Goal: Find specific page/section: Find specific page/section

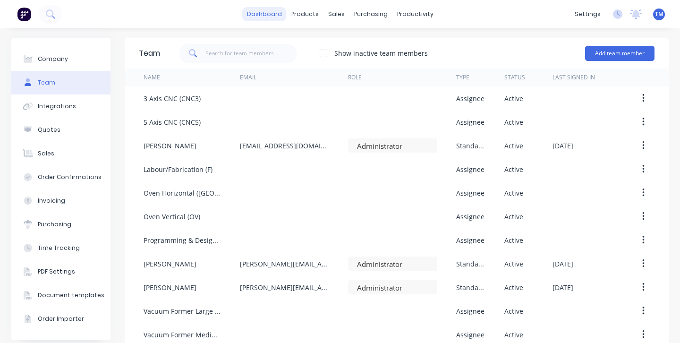
click at [264, 13] on link "dashboard" at bounding box center [264, 14] width 44 height 14
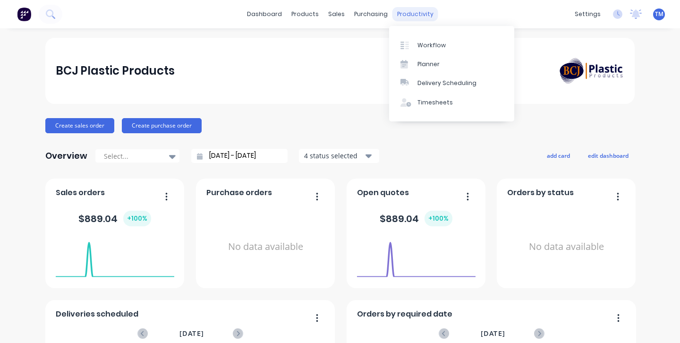
click at [399, 15] on div "productivity" at bounding box center [415, 14] width 46 height 14
click at [406, 14] on div "productivity" at bounding box center [415, 14] width 46 height 14
click at [274, 15] on link "dashboard" at bounding box center [264, 14] width 44 height 14
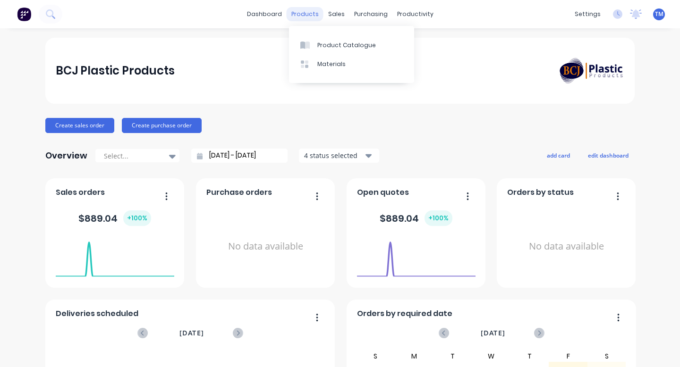
click at [310, 16] on div "products" at bounding box center [305, 14] width 37 height 14
click at [272, 15] on link "dashboard" at bounding box center [264, 14] width 44 height 14
click at [272, 18] on link "dashboard" at bounding box center [264, 14] width 44 height 14
click at [313, 16] on div "products" at bounding box center [305, 14] width 37 height 14
click at [334, 14] on div "sales" at bounding box center [336, 14] width 26 height 14
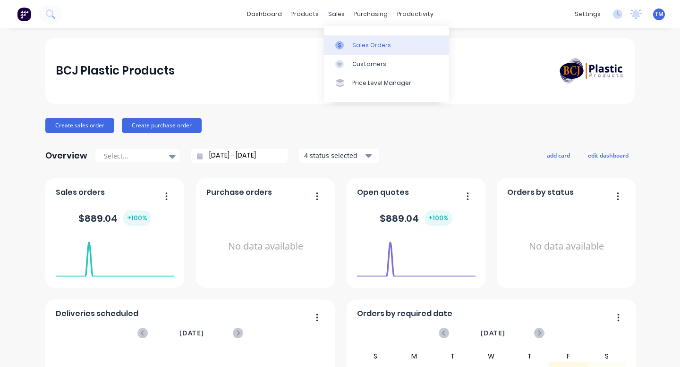
click at [345, 42] on div at bounding box center [342, 45] width 14 height 8
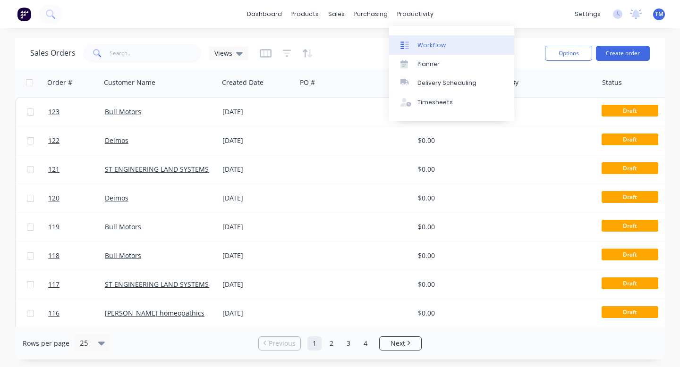
click at [423, 42] on div "Workflow" at bounding box center [431, 45] width 28 height 8
